Goal: Task Accomplishment & Management: Manage account settings

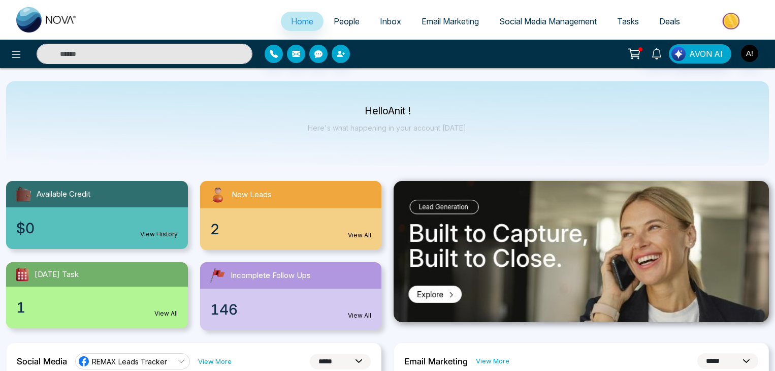
select select "*"
click at [748, 59] on img "button" at bounding box center [749, 53] width 17 height 17
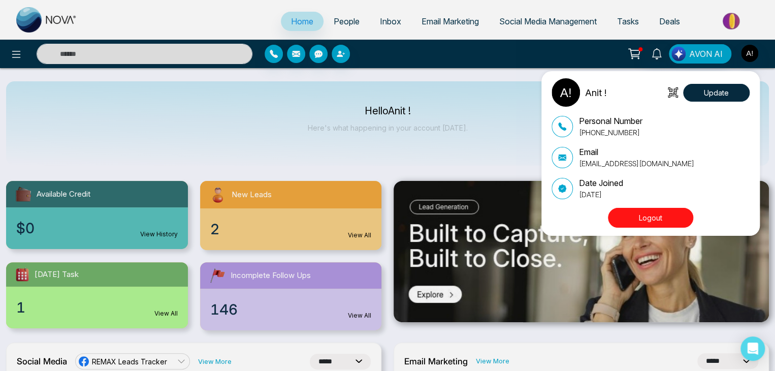
click at [636, 223] on button "Logout" at bounding box center [650, 218] width 85 height 20
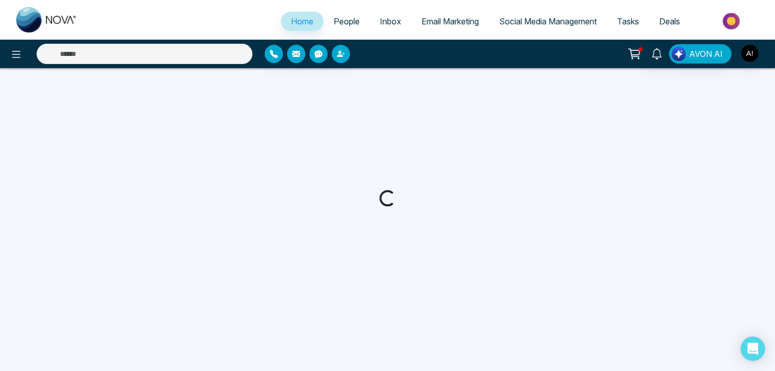
select select "*"
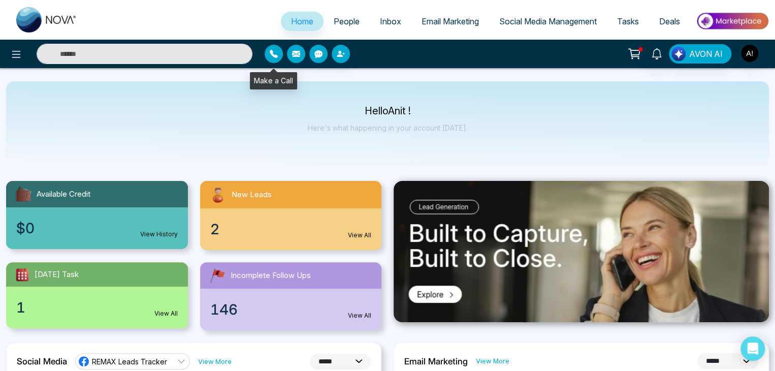
click at [276, 57] on icon "button" at bounding box center [274, 54] width 8 height 8
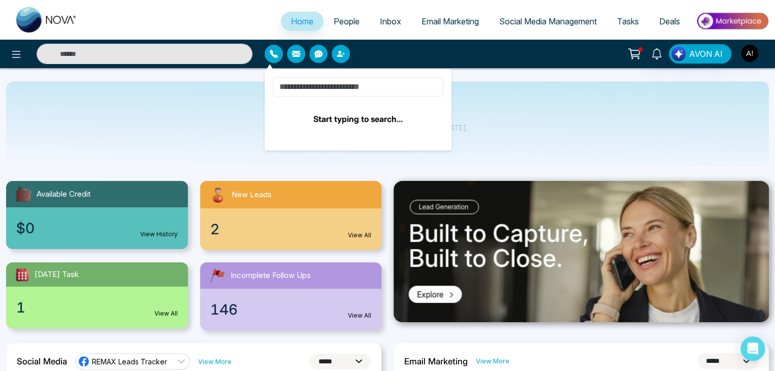
click at [344, 90] on input at bounding box center [358, 86] width 171 height 19
click at [352, 84] on input at bounding box center [358, 86] width 171 height 19
click at [350, 85] on input at bounding box center [358, 86] width 171 height 19
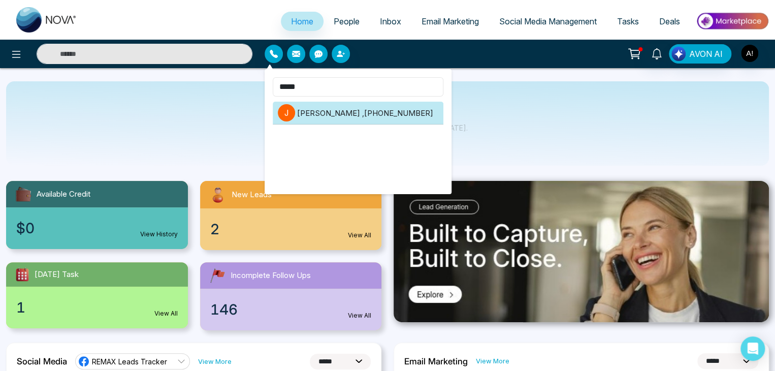
type input "*****"
click at [363, 104] on li "J Jayesh , +918208229191" at bounding box center [358, 113] width 171 height 23
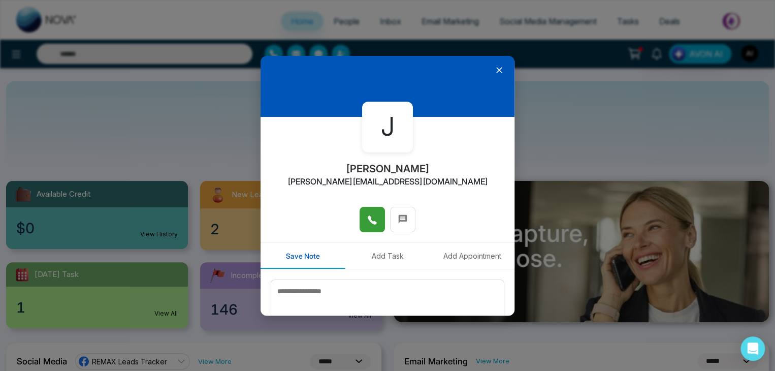
click at [367, 223] on icon at bounding box center [372, 220] width 10 height 10
click at [496, 70] on icon at bounding box center [499, 70] width 10 height 10
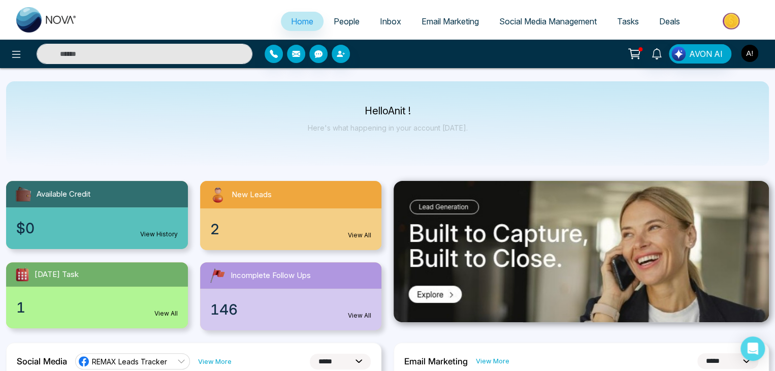
click at [751, 55] on img "button" at bounding box center [749, 53] width 17 height 17
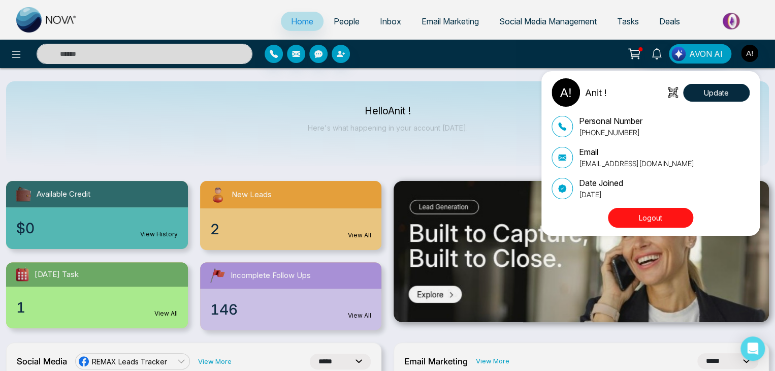
click at [640, 218] on button "Logout" at bounding box center [650, 218] width 85 height 20
